Goal: Find specific fact: Find specific fact

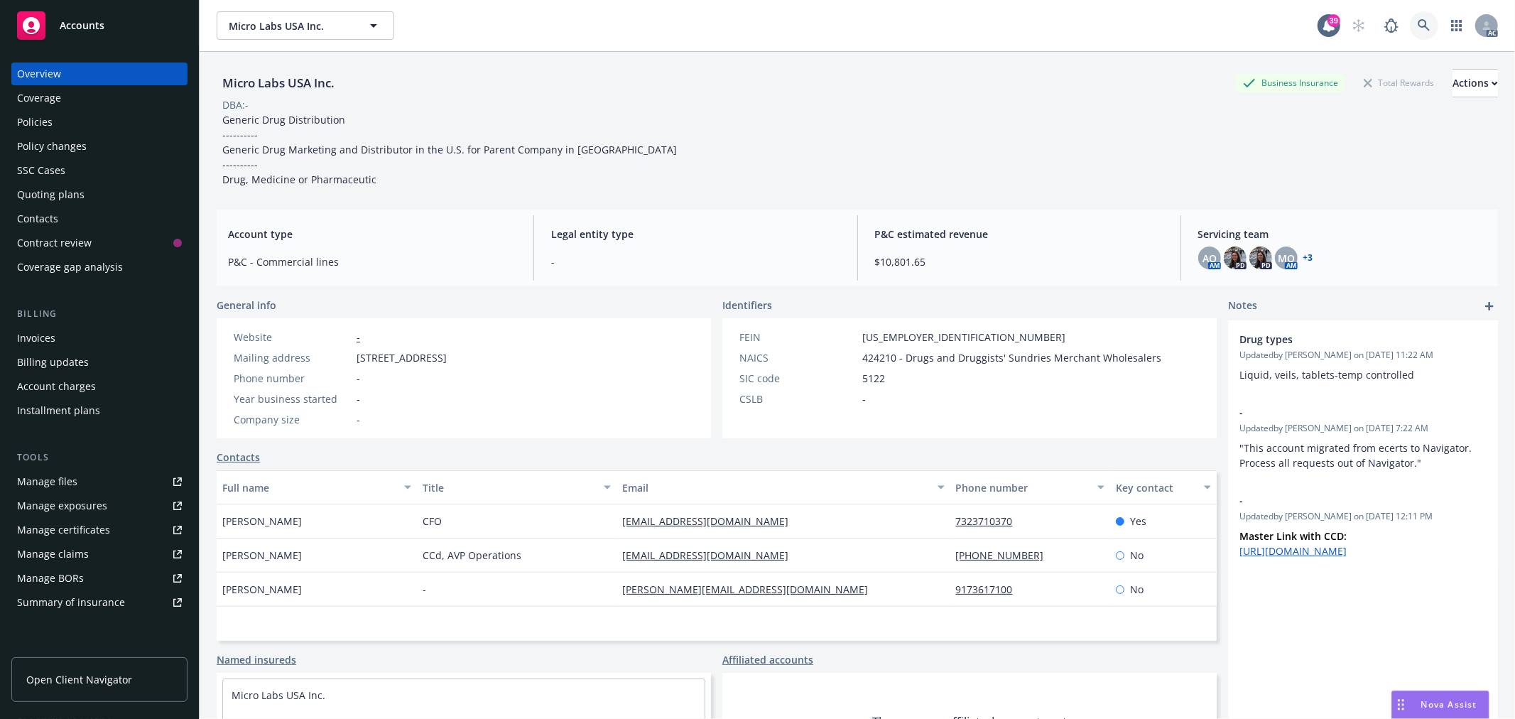
click at [1418, 27] on icon at bounding box center [1424, 25] width 12 height 12
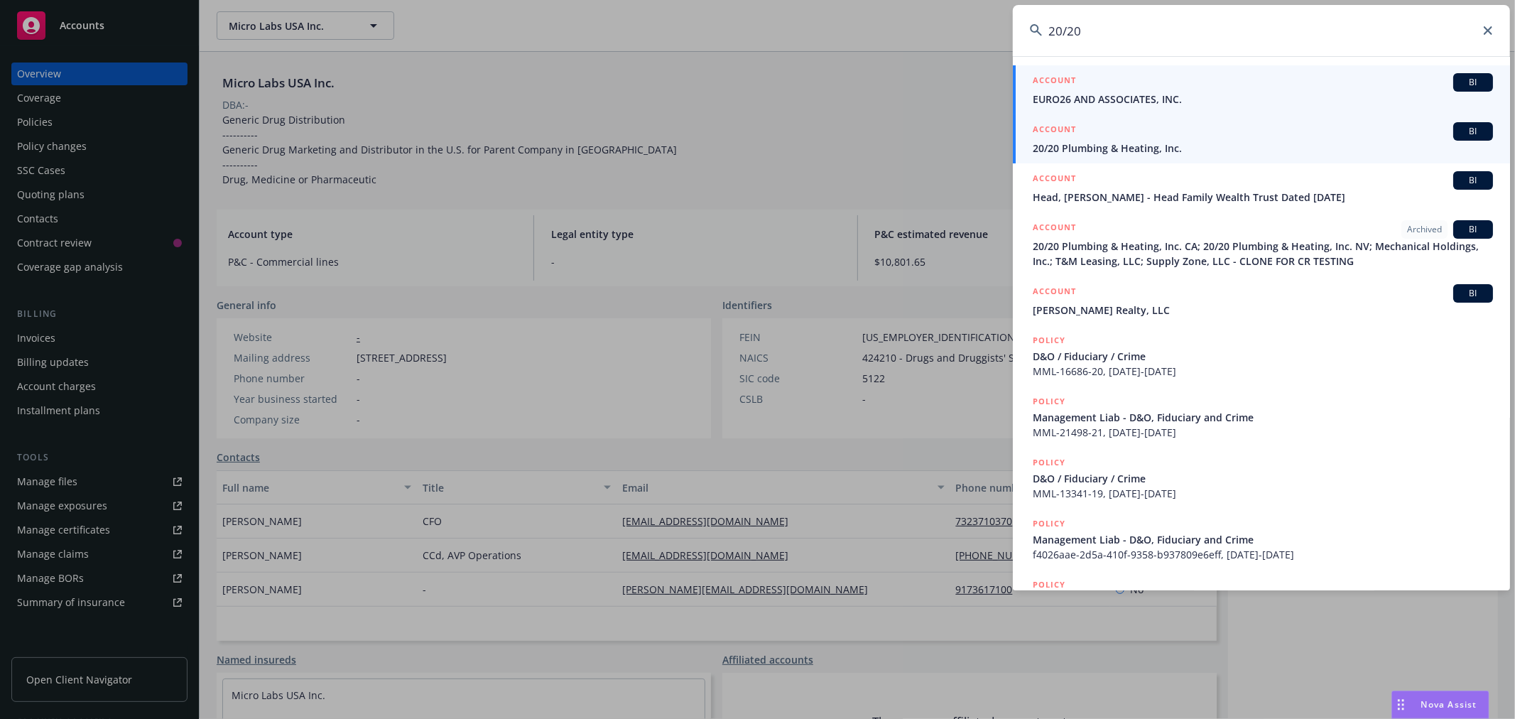
type input "20/20"
click at [1240, 135] on div "ACCOUNT BI" at bounding box center [1263, 131] width 460 height 18
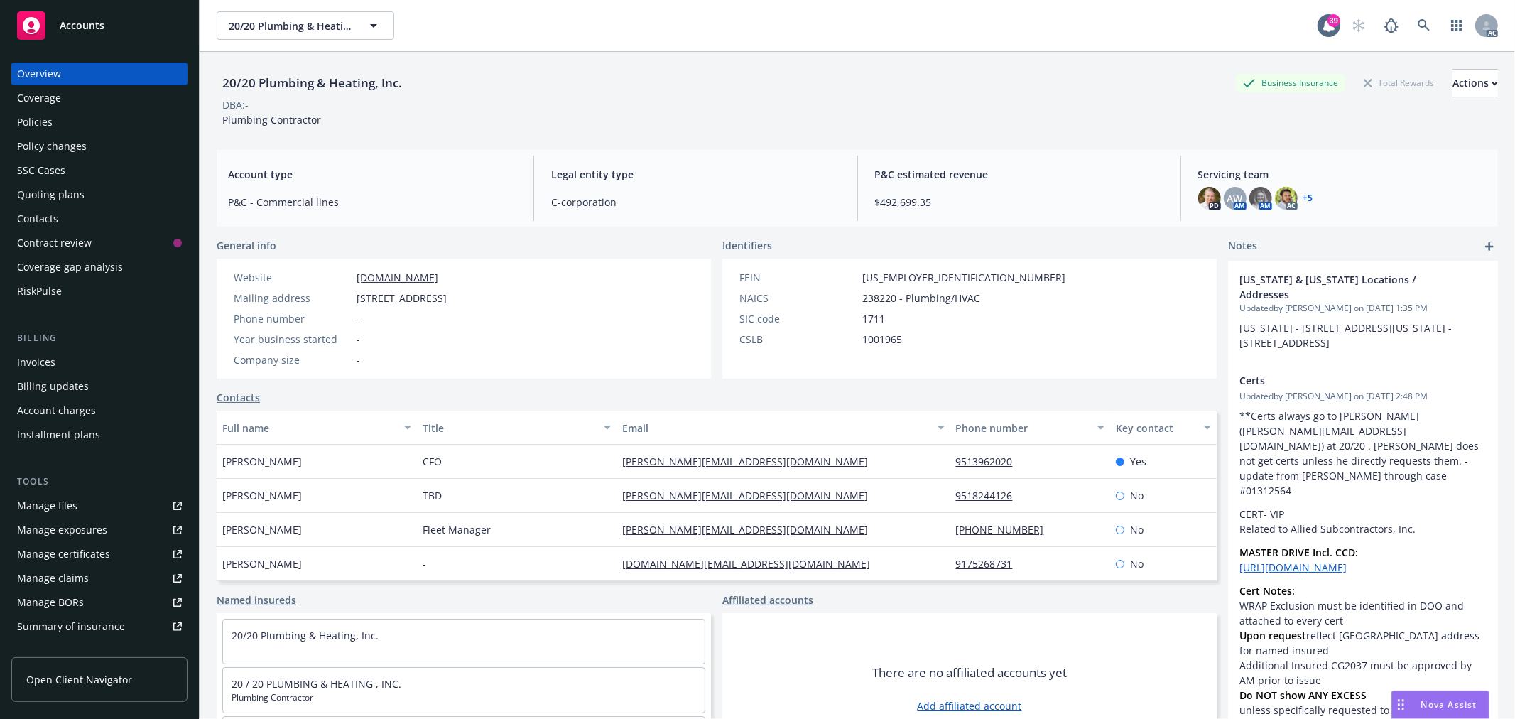
click at [78, 125] on div "Policies" at bounding box center [99, 122] width 165 height 23
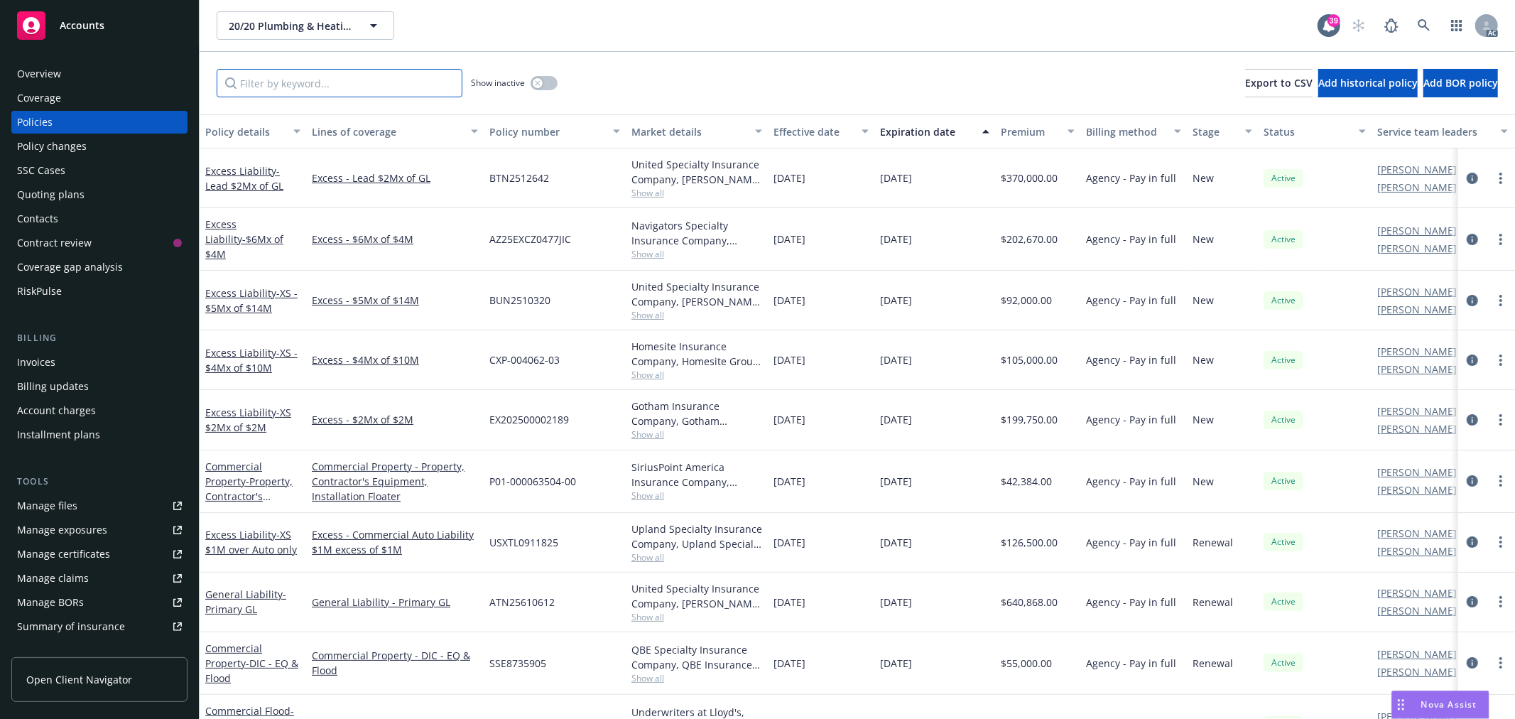
click at [323, 89] on input "Filter by keyword..." at bounding box center [340, 83] width 246 height 28
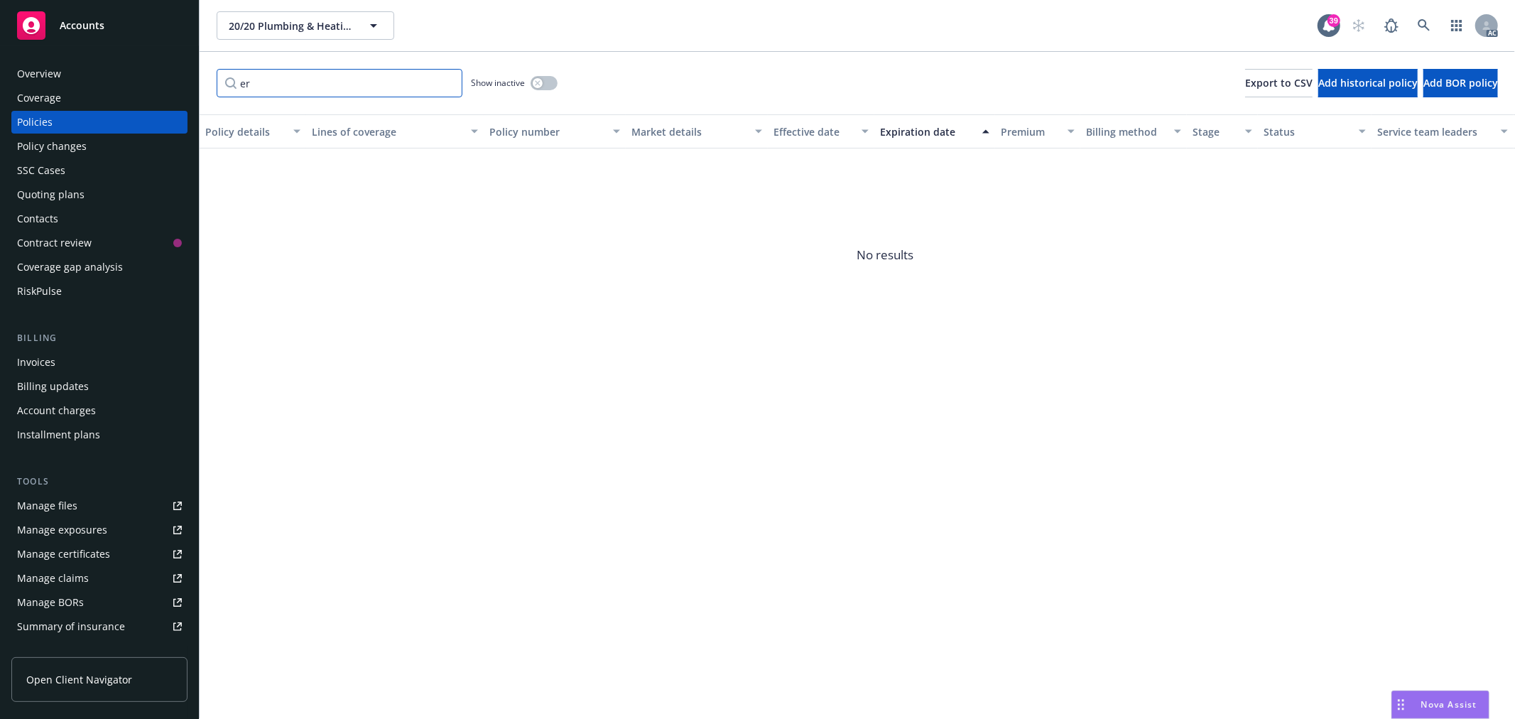
type input "e"
type input "e&o"
click at [345, 82] on input "e&o" at bounding box center [340, 83] width 246 height 28
click at [450, 81] on input "e&o" at bounding box center [340, 83] width 246 height 28
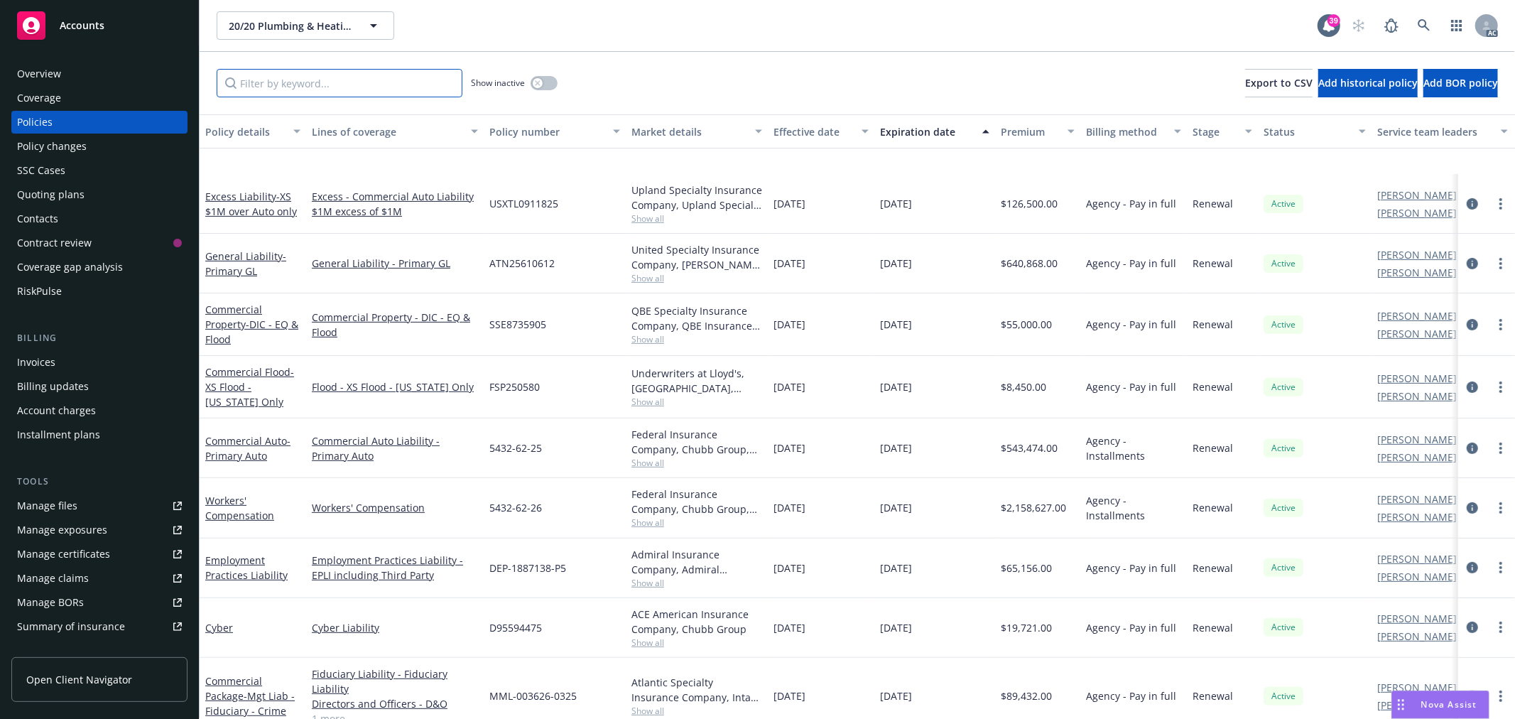
scroll to position [406, 0]
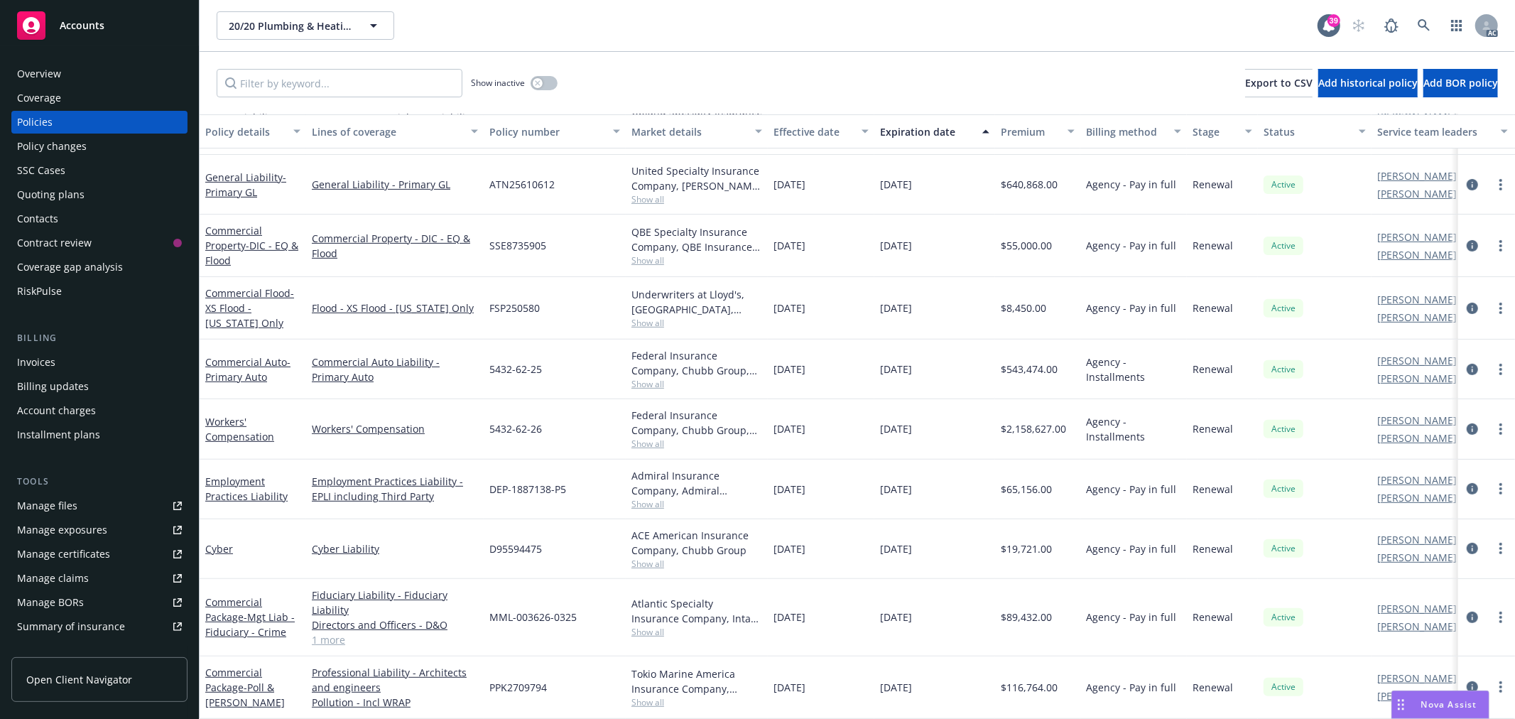
click at [337, 632] on link "1 more" at bounding box center [395, 639] width 166 height 15
drag, startPoint x: 514, startPoint y: 671, endPoint x: 507, endPoint y: 668, distance: 7.4
click at [514, 680] on span "PPK2709794" at bounding box center [518, 687] width 58 height 15
click at [507, 680] on span "PPK2709794" at bounding box center [518, 687] width 58 height 15
click at [528, 680] on span "PPK2709794" at bounding box center [518, 687] width 58 height 15
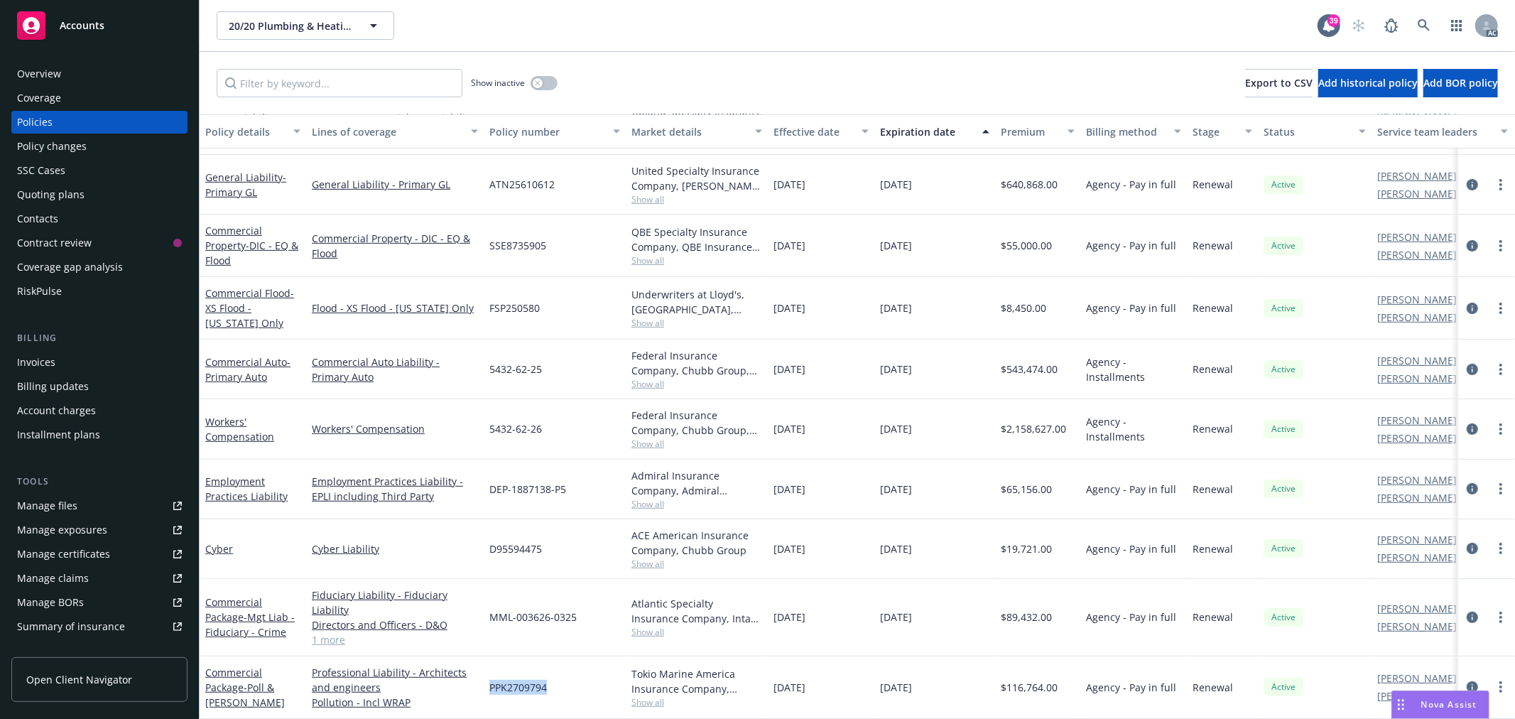
click at [528, 680] on span "PPK2709794" at bounding box center [518, 687] width 58 height 15
copy span "PPK2709794"
click at [237, 671] on link "Commercial Package - Poll & [PERSON_NAME]" at bounding box center [245, 687] width 80 height 43
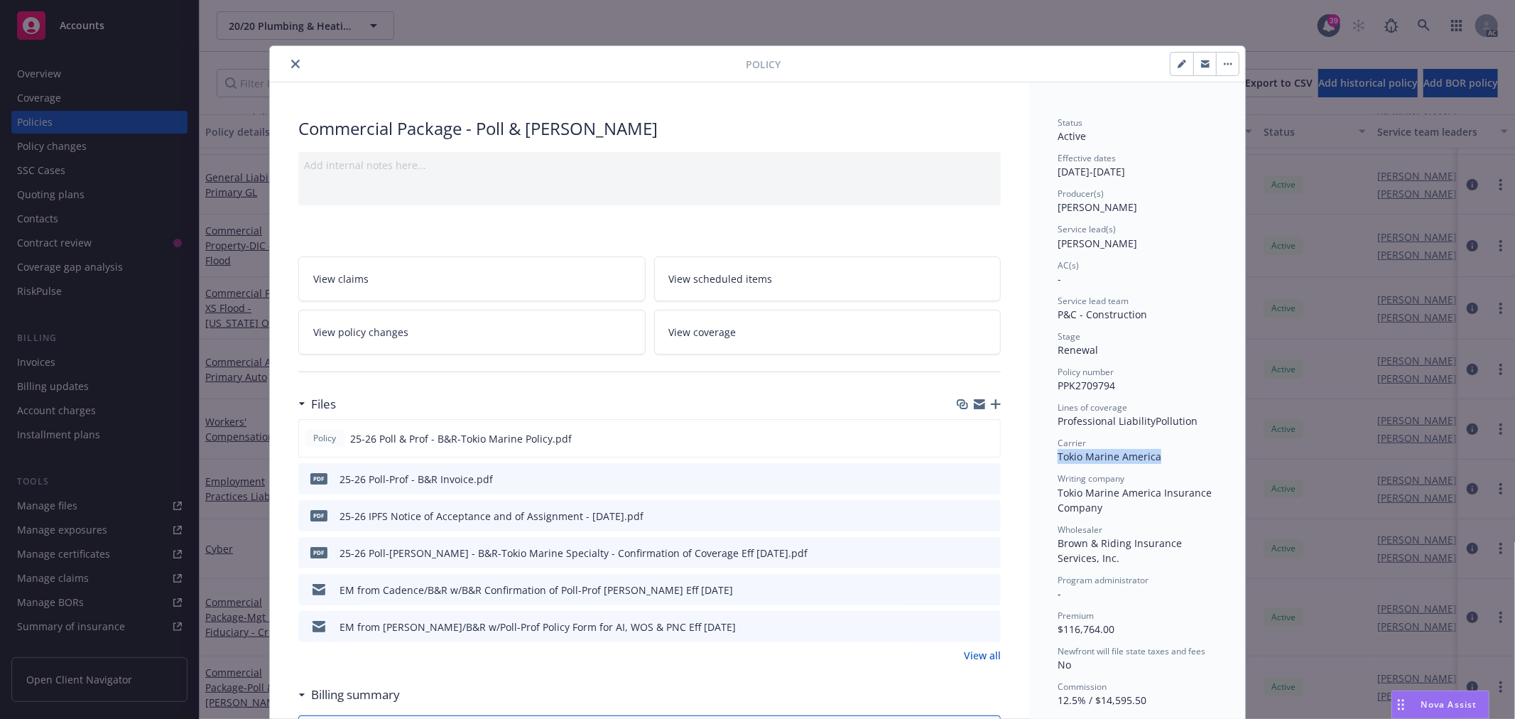
drag, startPoint x: 1159, startPoint y: 450, endPoint x: 1041, endPoint y: 452, distance: 117.9
copy span "Tokio Marine America"
